Goal: Information Seeking & Learning: Learn about a topic

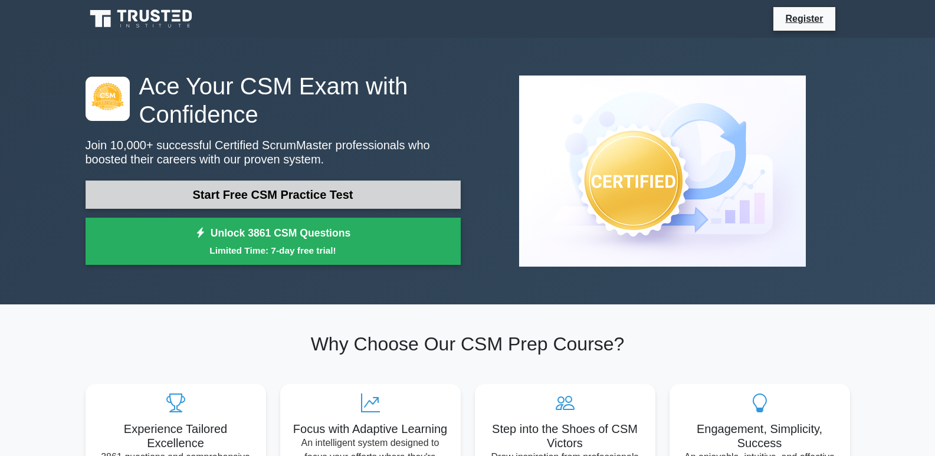
click at [263, 194] on link "Start Free CSM Practice Test" at bounding box center [273, 195] width 375 height 28
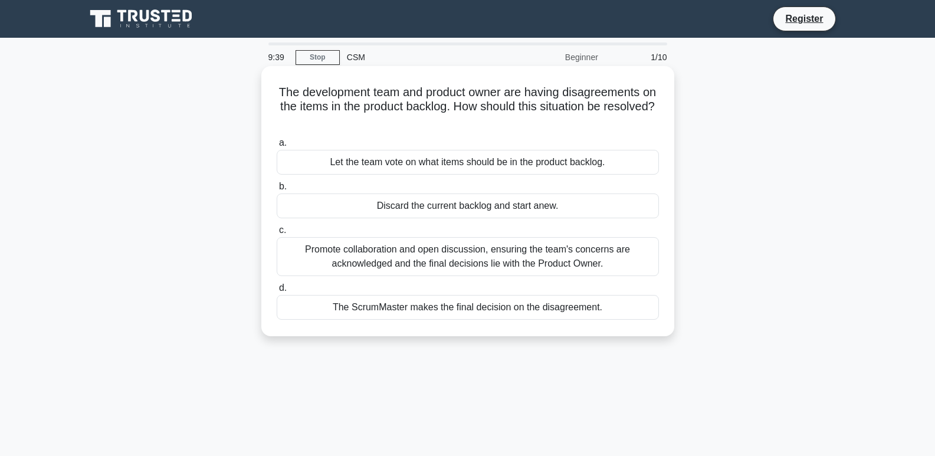
click at [601, 261] on div "Promote collaboration and open discussion, ensuring the team's concerns are ack…" at bounding box center [468, 256] width 382 height 39
click at [277, 234] on input "c. Promote collaboration and open discussion, ensuring the team's concerns are …" at bounding box center [277, 231] width 0 height 8
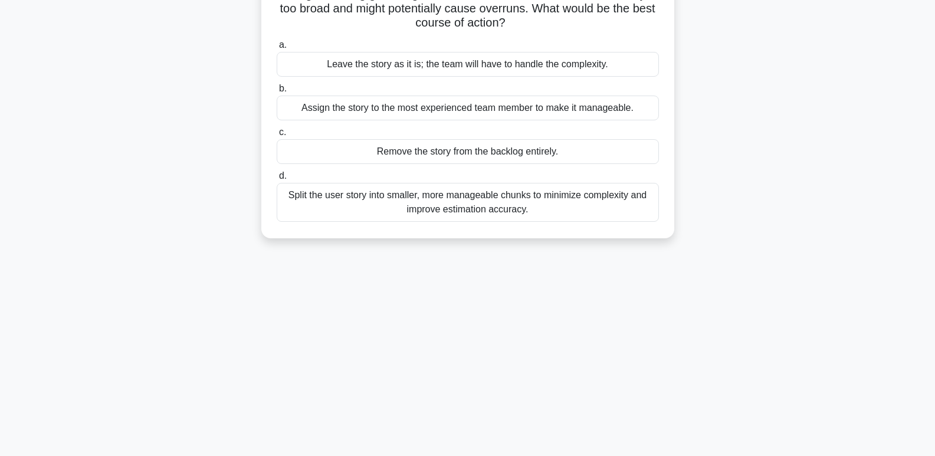
scroll to position [118, 0]
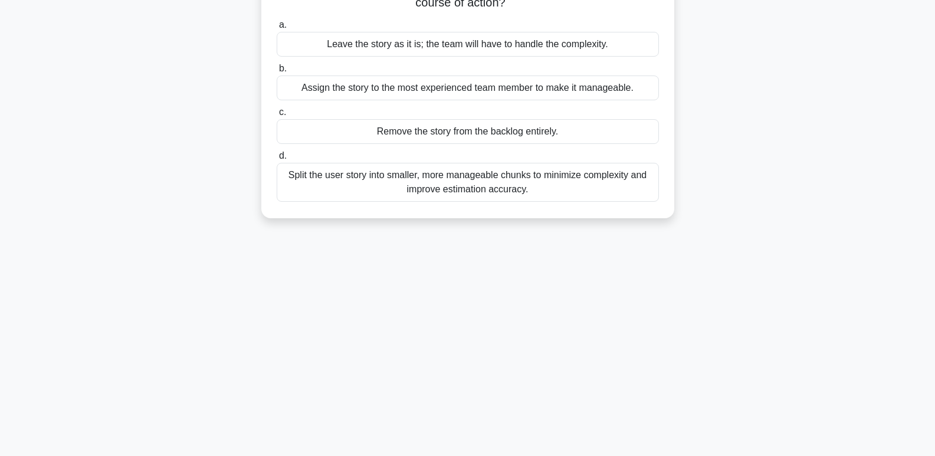
click at [462, 187] on div "Split the user story into smaller, more manageable chunks to minimize complexit…" at bounding box center [468, 182] width 382 height 39
click at [277, 160] on input "d. Split the user story into smaller, more manageable chunks to minimize comple…" at bounding box center [277, 156] width 0 height 8
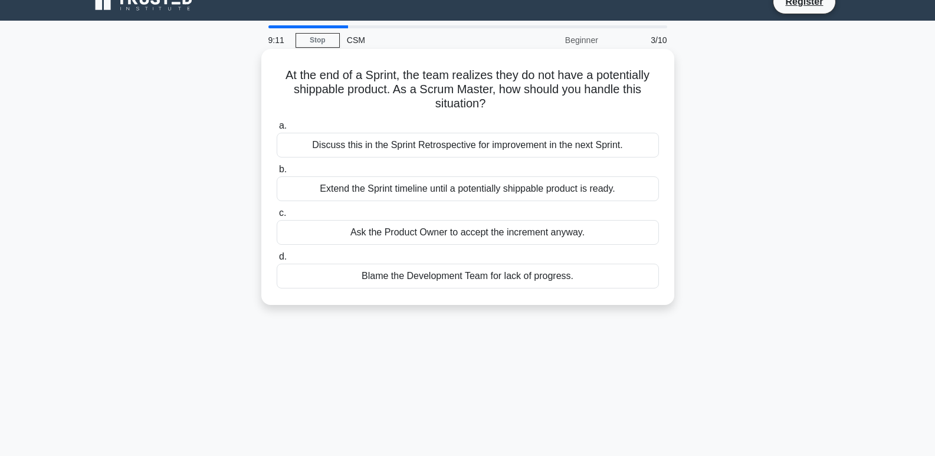
scroll to position [0, 0]
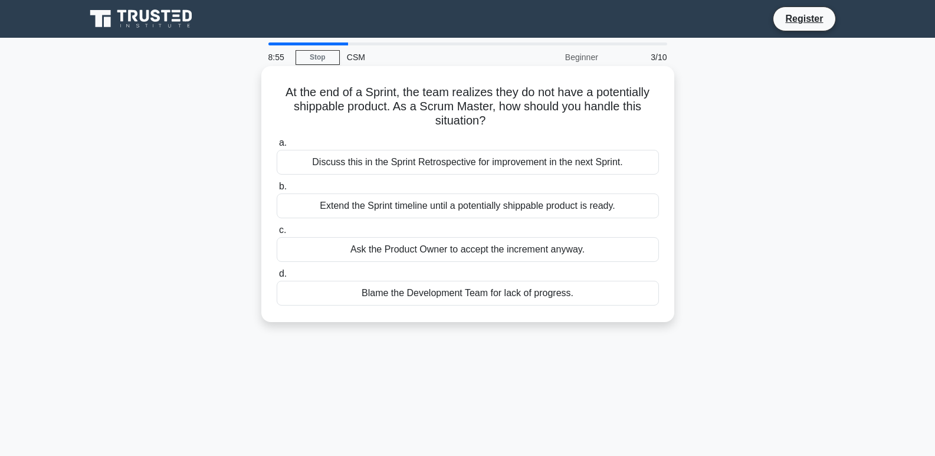
click at [422, 163] on div "Discuss this in the Sprint Retrospective for improvement in the next Sprint." at bounding box center [468, 162] width 382 height 25
click at [277, 147] on input "a. Discuss this in the Sprint Retrospective for improvement in the next Sprint." at bounding box center [277, 143] width 0 height 8
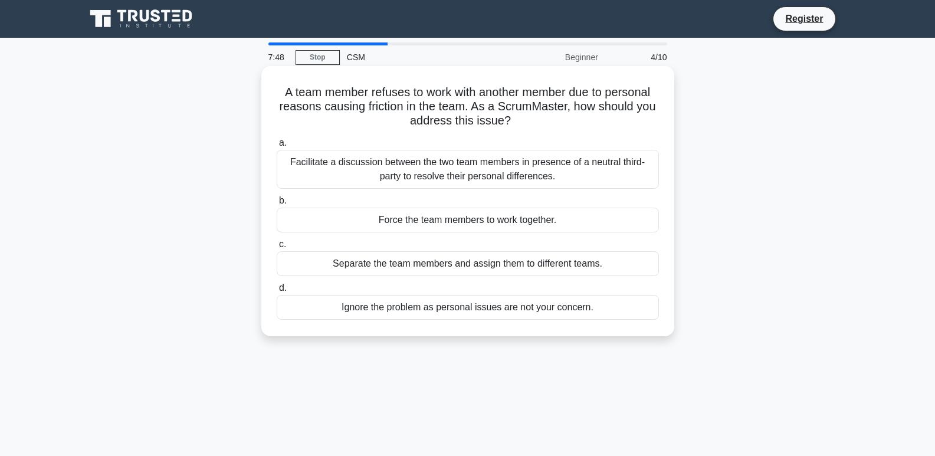
drag, startPoint x: 519, startPoint y: 126, endPoint x: 286, endPoint y: 88, distance: 236.7
click at [286, 88] on h5 "A team member refuses to work with another member due to personal reasons causi…" at bounding box center [468, 107] width 385 height 44
drag, startPoint x: 274, startPoint y: 86, endPoint x: 511, endPoint y: 122, distance: 240.0
click at [511, 122] on div "A team member refuses to work with another member due to personal reasons causi…" at bounding box center [468, 201] width 404 height 261
click at [530, 123] on h5 "A team member refuses to work with another member due to personal reasons causi…" at bounding box center [468, 107] width 385 height 44
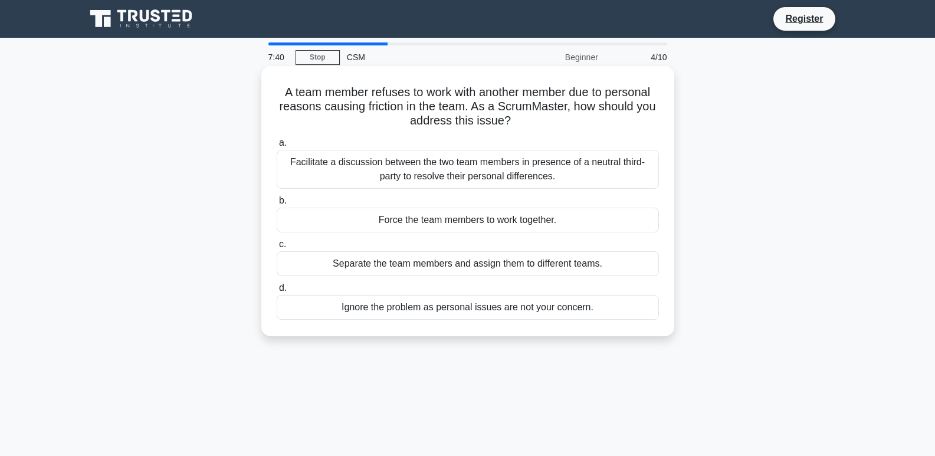
drag, startPoint x: 513, startPoint y: 117, endPoint x: 274, endPoint y: 89, distance: 240.6
click at [274, 89] on div "A team member refuses to work with another member due to personal reasons causi…" at bounding box center [468, 201] width 404 height 261
click at [539, 125] on h5 "A team member refuses to work with another member due to personal reasons causi…" at bounding box center [468, 107] width 385 height 44
drag, startPoint x: 513, startPoint y: 123, endPoint x: 276, endPoint y: 88, distance: 240.3
click at [276, 90] on h5 "A team member refuses to work with another member due to personal reasons causi…" at bounding box center [468, 107] width 385 height 44
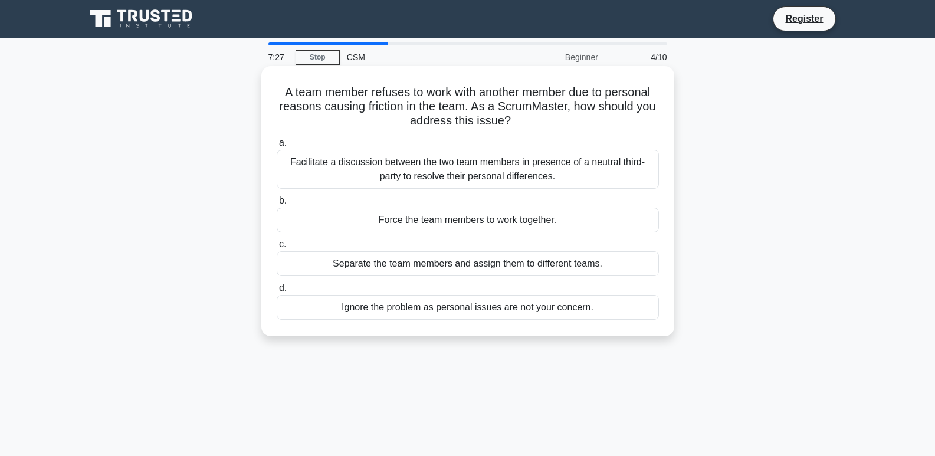
drag, startPoint x: 562, startPoint y: 181, endPoint x: 293, endPoint y: 158, distance: 270.0
click at [293, 158] on div "Facilitate a discussion between the two team members in presence of a neutral t…" at bounding box center [468, 169] width 382 height 39
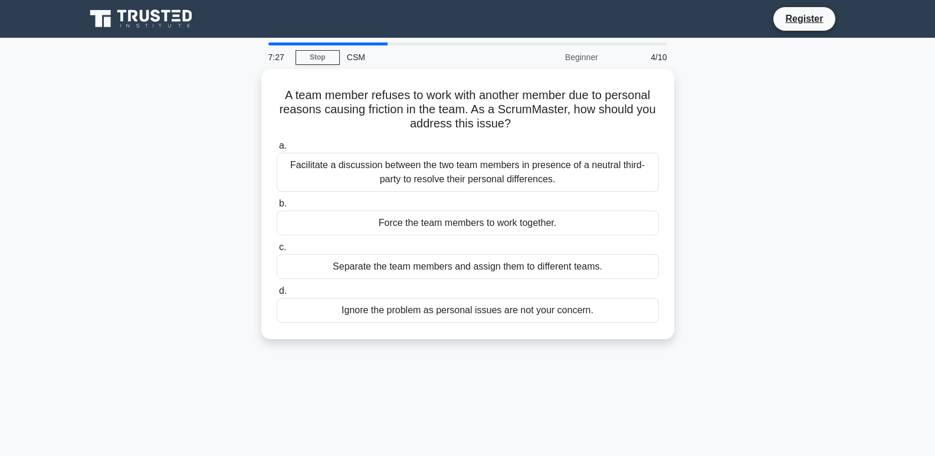
click at [777, 171] on div "A team member refuses to work with another member due to personal reasons causi…" at bounding box center [467, 211] width 779 height 284
click at [730, 212] on div "A team member refuses to work with another member due to personal reasons causi…" at bounding box center [467, 211] width 779 height 284
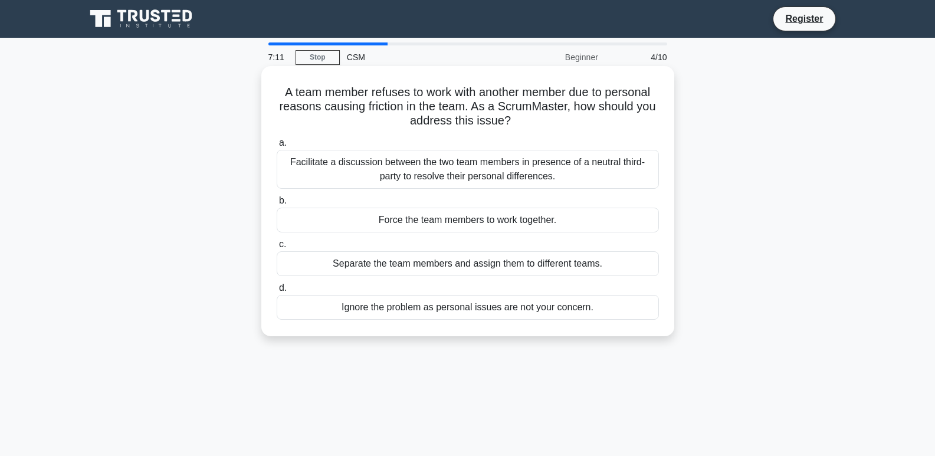
click at [486, 310] on div "Ignore the problem as personal issues are not your concern." at bounding box center [468, 307] width 382 height 25
click at [277, 292] on input "d. Ignore the problem as personal issues are not your concern." at bounding box center [277, 288] width 0 height 8
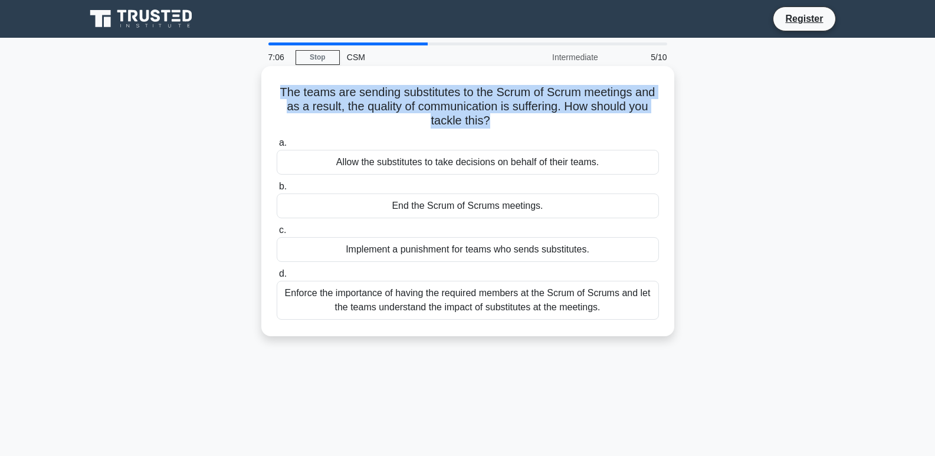
drag, startPoint x: 276, startPoint y: 91, endPoint x: 488, endPoint y: 126, distance: 215.2
click at [488, 126] on h5 "The teams are sending substitutes to the Scrum of Scrum meetings and as a resul…" at bounding box center [468, 107] width 385 height 44
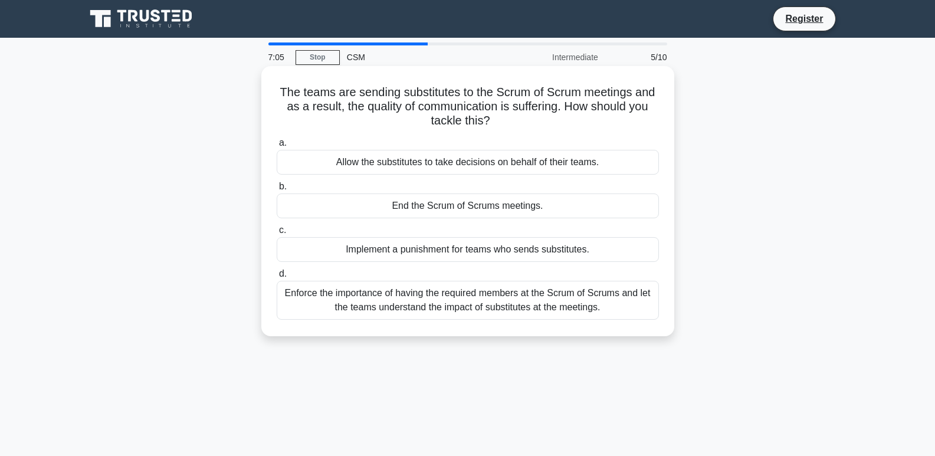
click at [314, 135] on div "a. Allow the substitutes to take decisions on behalf of their teams. b. End the…" at bounding box center [468, 227] width 396 height 189
drag, startPoint x: 277, startPoint y: 89, endPoint x: 499, endPoint y: 116, distance: 224.0
click at [499, 116] on h5 "The teams are sending substitutes to the Scrum of Scrum meetings and as a resul…" at bounding box center [468, 107] width 385 height 44
click at [499, 127] on icon ".spinner_0XTQ{transform-origin:center;animation:spinner_y6GP .75s linear infini…" at bounding box center [497, 121] width 14 height 14
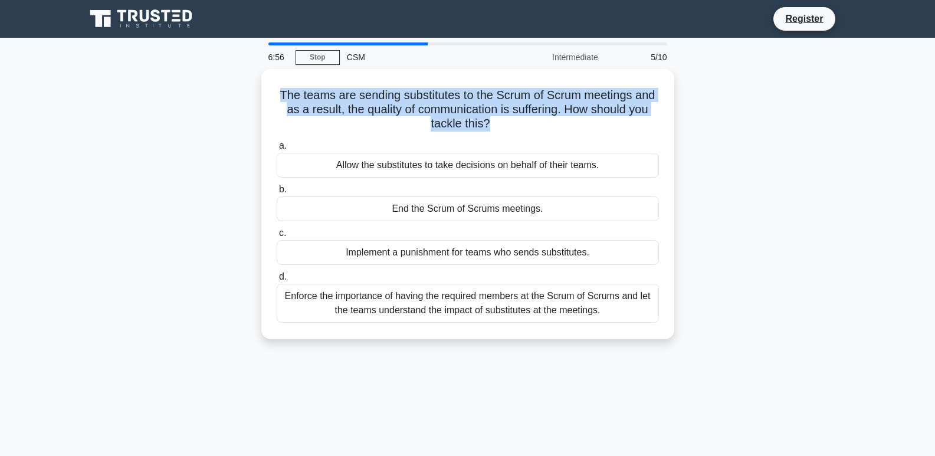
drag, startPoint x: 490, startPoint y: 123, endPoint x: 237, endPoint y: 86, distance: 255.9
click at [237, 86] on div "The teams are sending substitutes to the Scrum of Scrum meetings and as a resul…" at bounding box center [467, 211] width 779 height 284
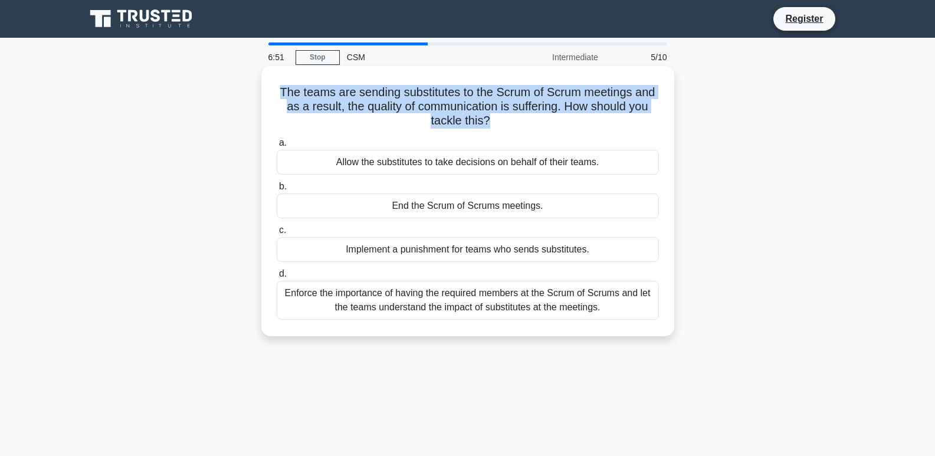
click at [362, 130] on div "The teams are sending substitutes to the Scrum of Scrum meetings and as a resul…" at bounding box center [468, 201] width 404 height 261
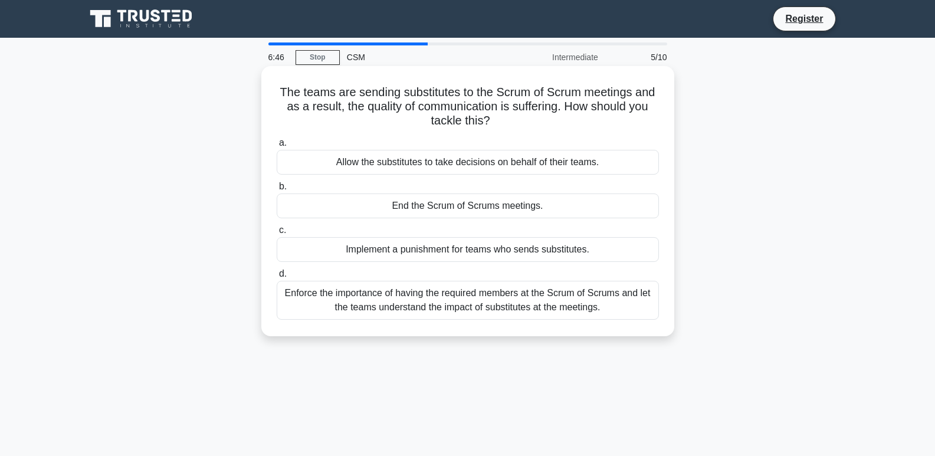
drag, startPoint x: 491, startPoint y: 123, endPoint x: 276, endPoint y: 94, distance: 217.4
click at [276, 94] on h5 "The teams are sending substitutes to the Scrum of Scrum meetings and as a resul…" at bounding box center [468, 107] width 385 height 44
click at [537, 129] on h5 "The teams are sending substitutes to the Scrum of Scrum meetings and as a resul…" at bounding box center [468, 107] width 385 height 44
drag, startPoint x: 492, startPoint y: 119, endPoint x: 275, endPoint y: 88, distance: 219.2
click at [276, 88] on h5 "The teams are sending substitutes to the Scrum of Scrum meetings and as a resul…" at bounding box center [468, 107] width 385 height 44
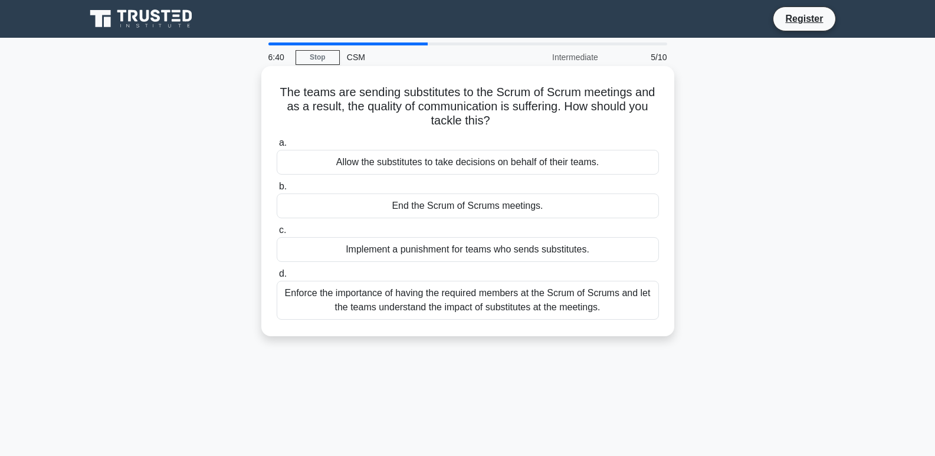
click at [522, 93] on h5 "The teams are sending substitutes to the Scrum of Scrum meetings and as a resul…" at bounding box center [468, 107] width 385 height 44
click at [498, 142] on label "a. Allow the substitutes to take decisions on behalf of their teams." at bounding box center [468, 155] width 382 height 39
click at [277, 142] on input "a. Allow the substitutes to take decisions on behalf of their teams." at bounding box center [277, 143] width 0 height 8
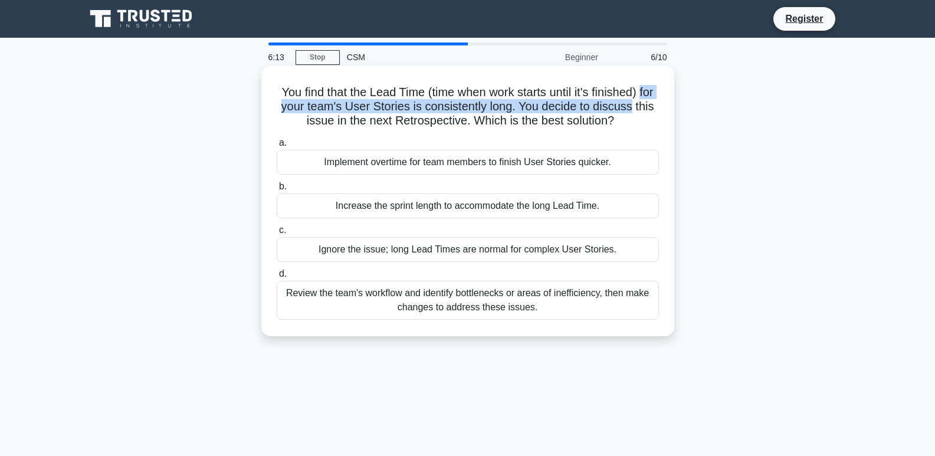
drag, startPoint x: 277, startPoint y: 105, endPoint x: 654, endPoint y: 106, distance: 377.0
click at [654, 106] on h5 "You find that the Lead Time (time when work starts until it's finished) for you…" at bounding box center [468, 107] width 385 height 44
drag, startPoint x: 629, startPoint y: 120, endPoint x: 278, endPoint y: 106, distance: 351.3
click at [278, 106] on h5 "You find that the Lead Time (time when work starts until it's finished) for you…" at bounding box center [468, 107] width 385 height 44
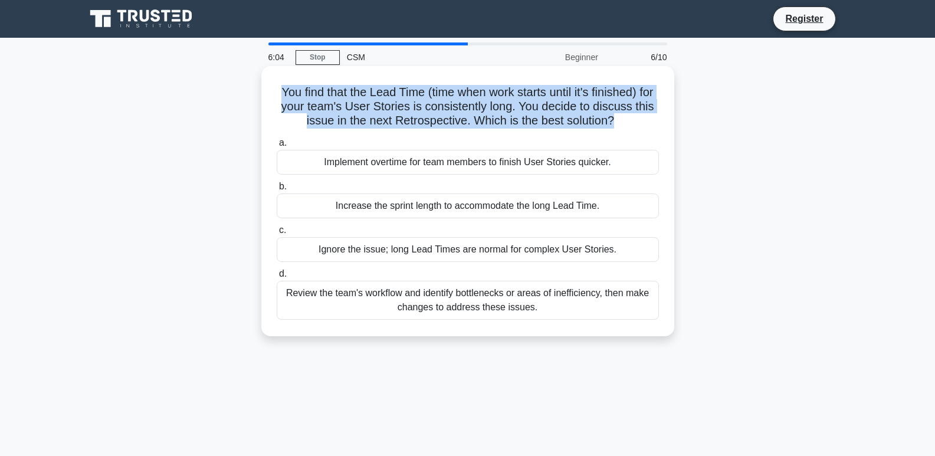
drag, startPoint x: 280, startPoint y: 87, endPoint x: 627, endPoint y: 122, distance: 348.7
click at [627, 122] on h5 "You find that the Lead Time (time when work starts until it's finished) for you…" at bounding box center [468, 107] width 385 height 44
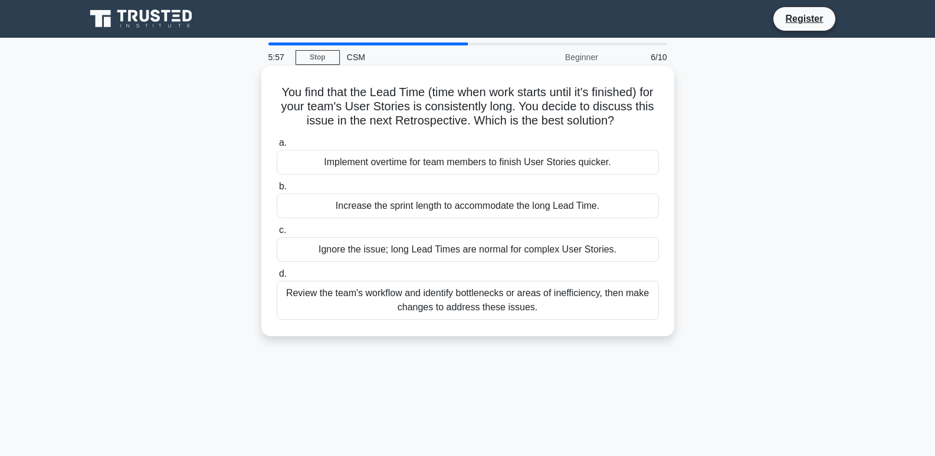
click at [589, 140] on label "a. Implement overtime for team members to finish User Stories quicker." at bounding box center [468, 155] width 382 height 39
click at [277, 140] on input "a. Implement overtime for team members to finish User Stories quicker." at bounding box center [277, 143] width 0 height 8
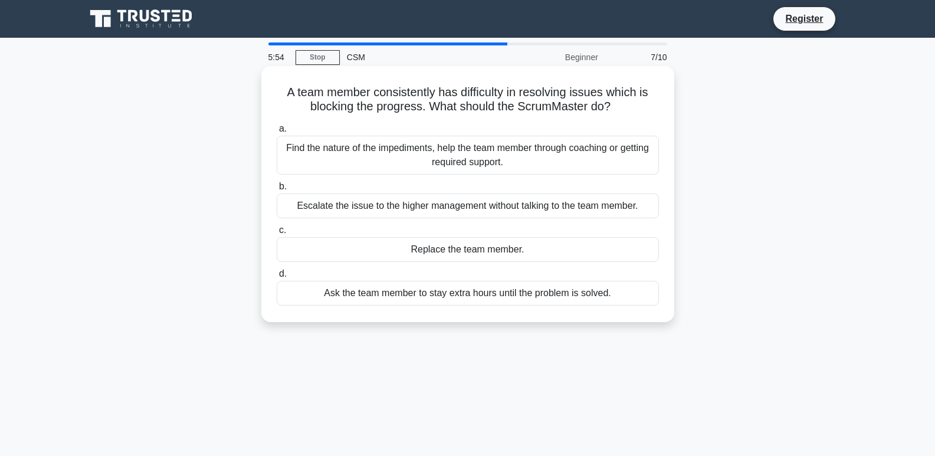
click at [550, 205] on div "Escalate the issue to the higher management without talking to the team member." at bounding box center [468, 206] width 382 height 25
click at [277, 191] on input "b. Escalate the issue to the higher management without talking to the team memb…" at bounding box center [277, 187] width 0 height 8
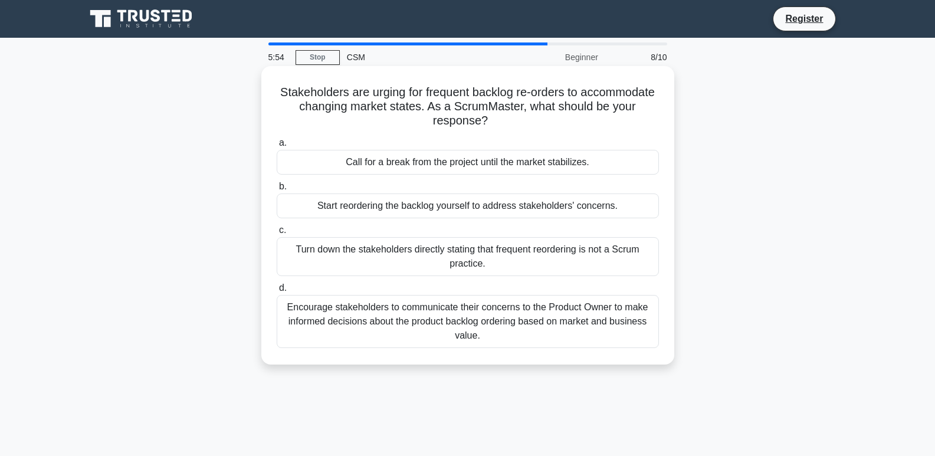
click at [537, 246] on div "Turn down the stakeholders directly stating that frequent reordering is not a S…" at bounding box center [468, 256] width 382 height 39
click at [277, 234] on input "c. Turn down the stakeholders directly stating that frequent reordering is not …" at bounding box center [277, 231] width 0 height 8
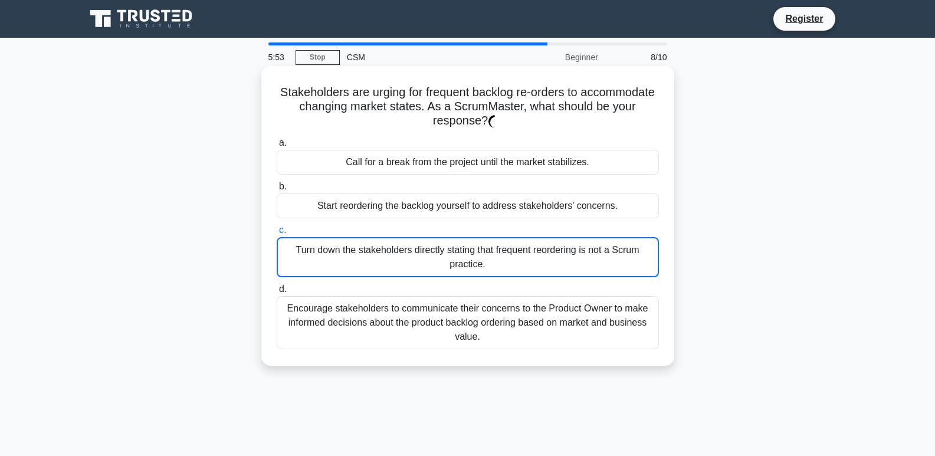
click at [559, 184] on label "b. Start reordering the backlog yourself to address stakeholders' concerns." at bounding box center [468, 198] width 382 height 39
click at [277, 184] on input "b. Start reordering the backlog yourself to address stakeholders' concerns." at bounding box center [277, 187] width 0 height 8
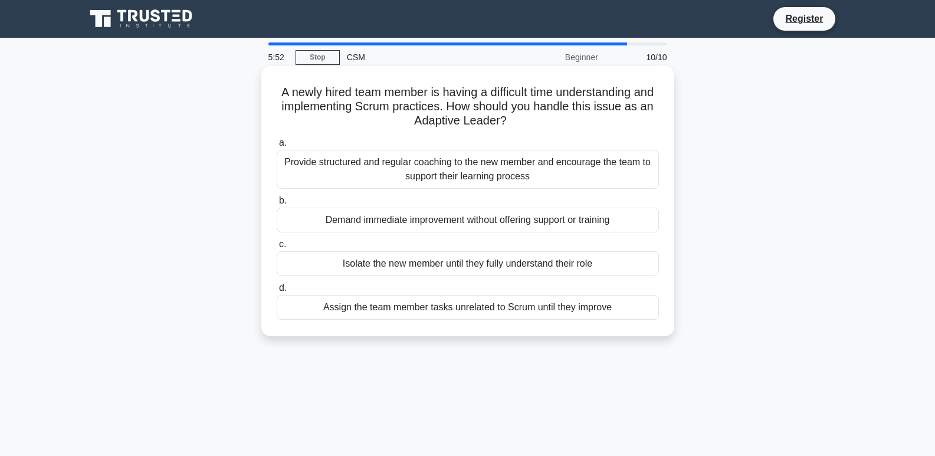
click at [558, 162] on div "Provide structured and regular coaching to the new member and encourage the tea…" at bounding box center [468, 169] width 382 height 39
click at [277, 147] on input "a. Provide structured and regular coaching to the new member and encourage the …" at bounding box center [277, 143] width 0 height 8
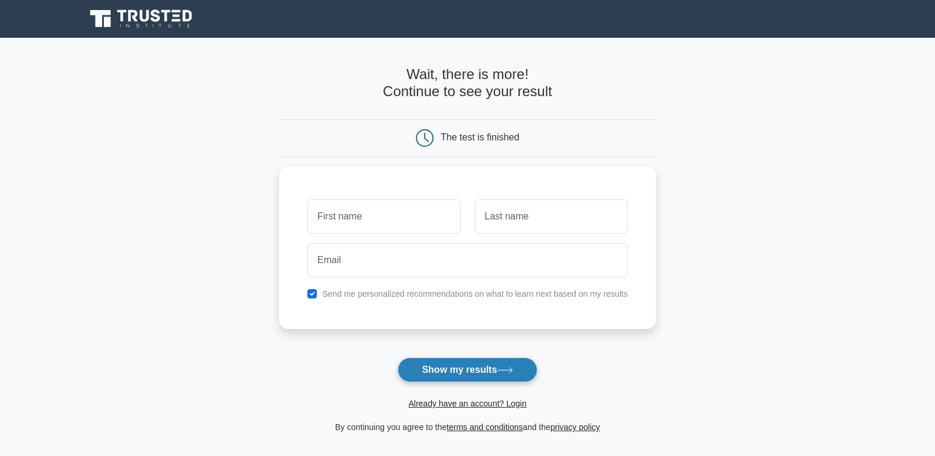
click at [464, 373] on button "Show my results" at bounding box center [467, 370] width 139 height 25
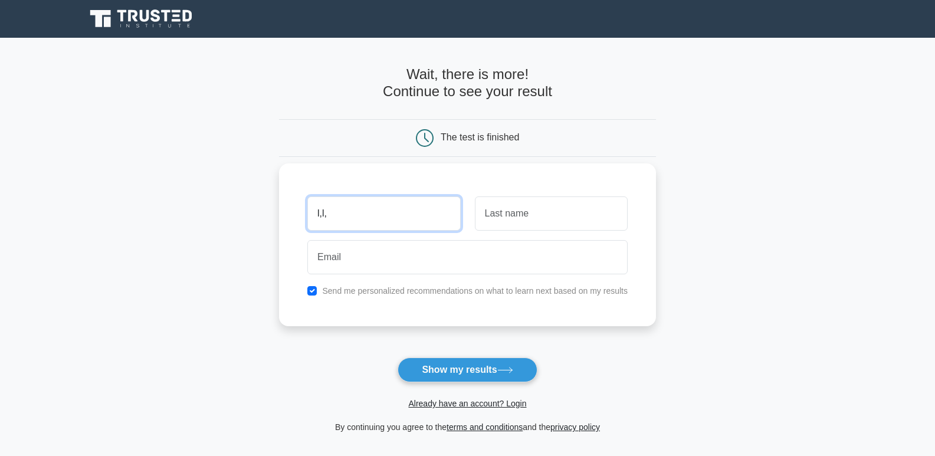
type input "l,l,"
click at [542, 218] on input "text" at bounding box center [551, 213] width 153 height 34
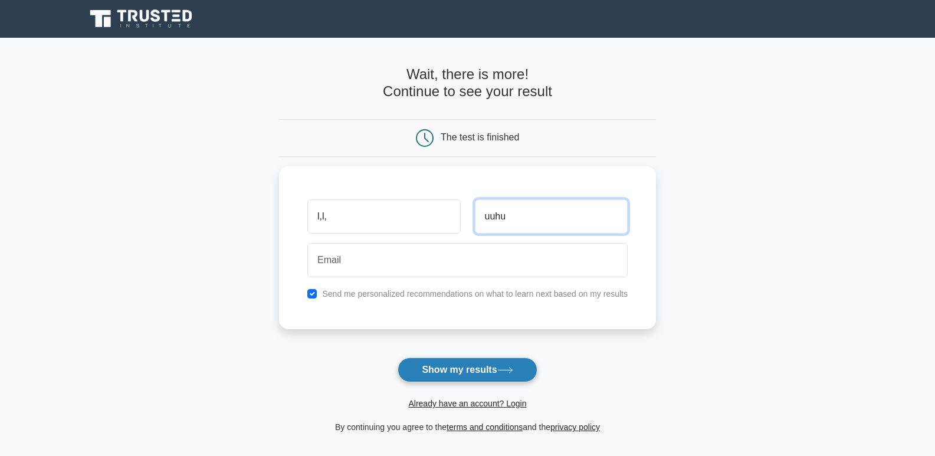
type input "uuhu"
click at [467, 368] on button "Show my results" at bounding box center [467, 370] width 139 height 25
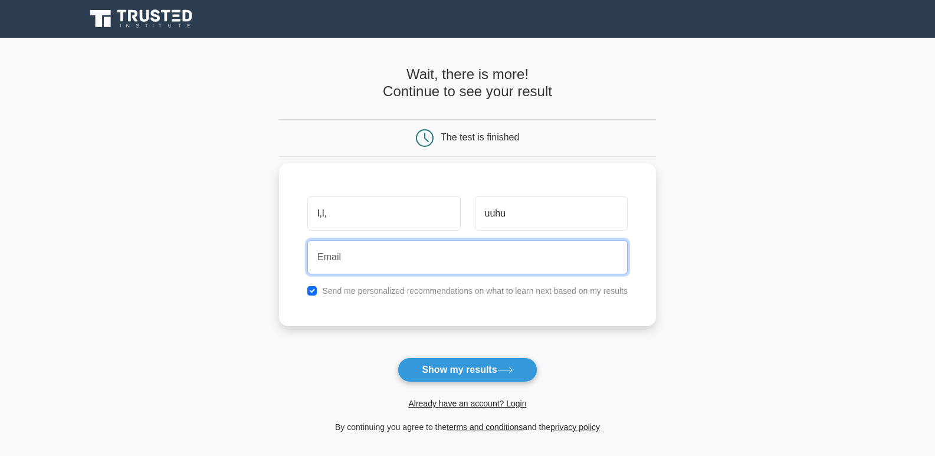
click at [450, 251] on input "email" at bounding box center [467, 257] width 320 height 34
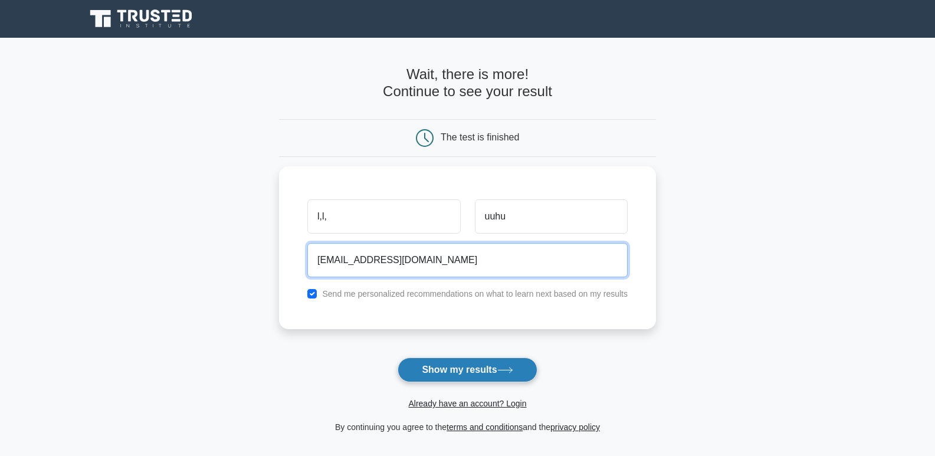
type input "[EMAIL_ADDRESS][DOMAIN_NAME]"
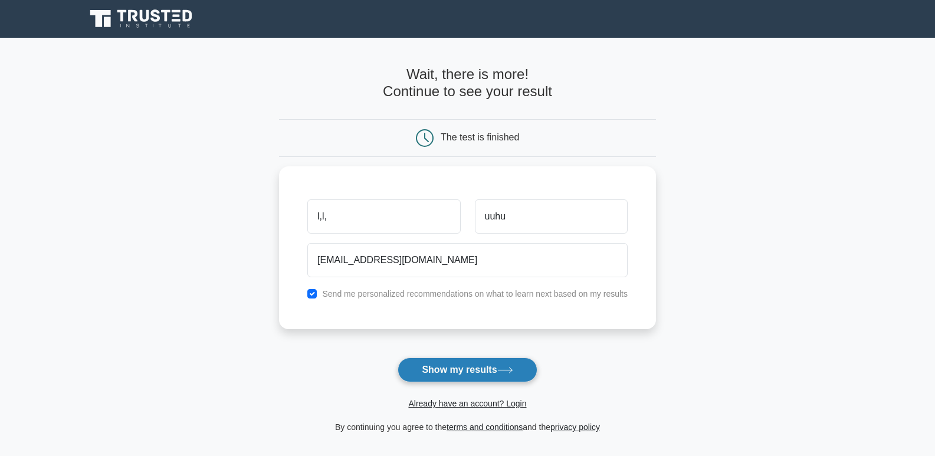
click at [438, 366] on button "Show my results" at bounding box center [467, 370] width 139 height 25
